Goal: Information Seeking & Learning: Find contact information

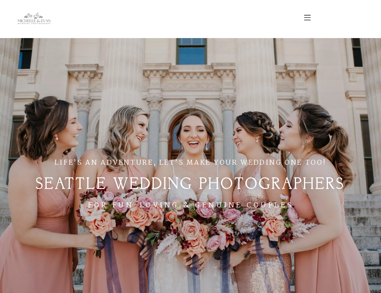
scroll to position [0, 0]
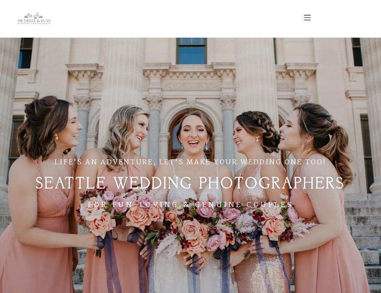
click at [305, 20] on img at bounding box center [307, 18] width 7 height 6
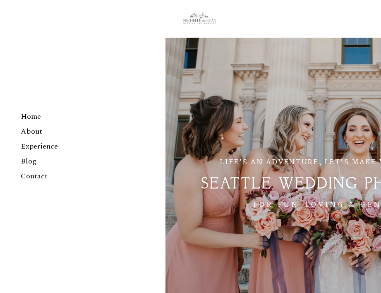
scroll to position [0, 0]
click at [33, 174] on link "Contact" at bounding box center [83, 176] width 124 height 15
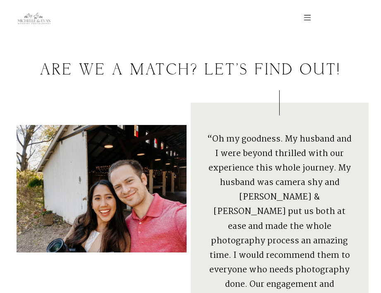
click at [310, 28] on section "Home About Experience Blog Contact" at bounding box center [190, 18] width 381 height 37
click at [310, 24] on div "Experience Blog Contact" at bounding box center [252, 18] width 231 height 12
click at [310, 21] on div at bounding box center [253, 17] width 116 height 11
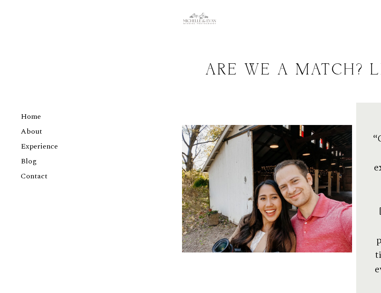
click at [39, 169] on link "Contact" at bounding box center [83, 176] width 124 height 15
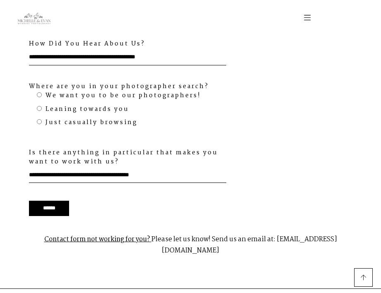
scroll to position [1007, 0]
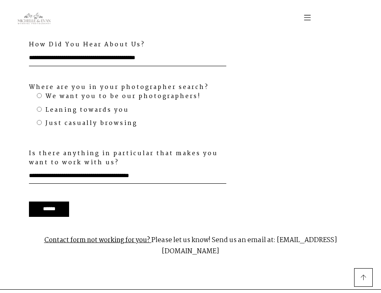
click at [330, 227] on p "Contact form not working for you? Please let us know! Send us an email at: mich…" at bounding box center [191, 245] width 348 height 37
click at [333, 227] on p "Contact form not working for you? Please let us know! Send us an email at: mich…" at bounding box center [191, 245] width 348 height 37
drag, startPoint x: 251, startPoint y: 214, endPoint x: 360, endPoint y: 218, distance: 109.6
click at [360, 227] on p "Contact form not working for you? Please let us know! Send us an email at: mich…" at bounding box center [191, 245] width 348 height 37
copy p "michelleandevanphoto@gmail.com"
